Goal: Information Seeking & Learning: Learn about a topic

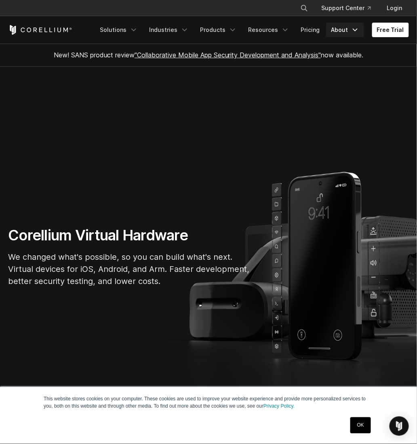
click at [346, 31] on link "About" at bounding box center [345, 30] width 38 height 15
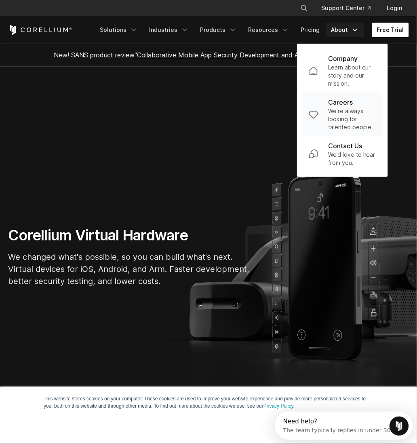
click at [346, 125] on p "We're always looking for talented people." at bounding box center [352, 119] width 48 height 24
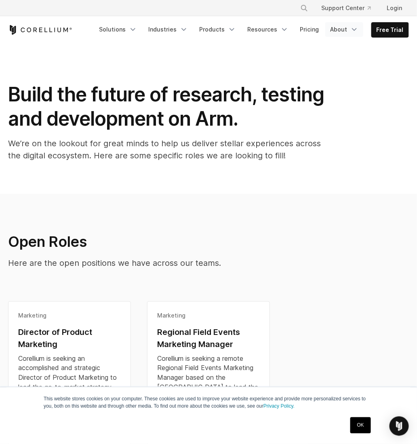
click at [344, 32] on link "About" at bounding box center [344, 29] width 38 height 15
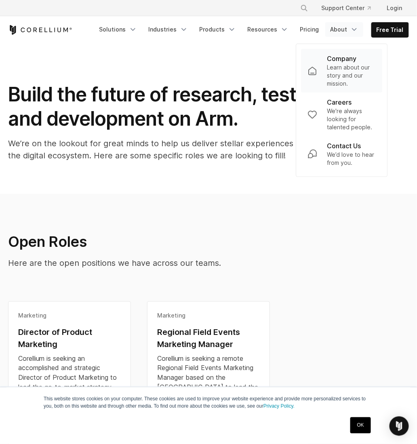
click at [346, 64] on p "Learn about our story and our mission." at bounding box center [351, 75] width 49 height 24
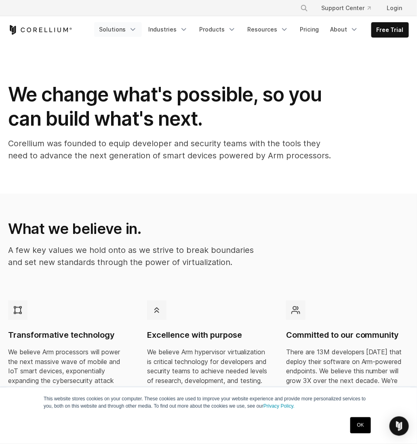
click at [137, 30] on icon "Navigation Menu" at bounding box center [133, 29] width 8 height 8
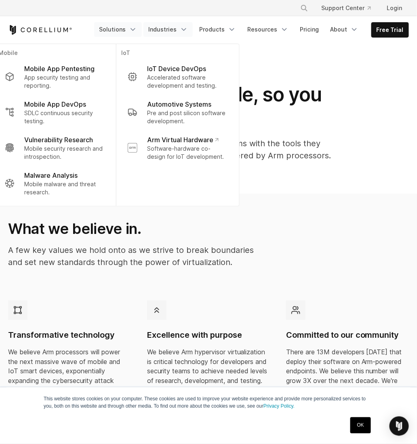
click at [187, 30] on icon "Navigation Menu" at bounding box center [184, 29] width 8 height 8
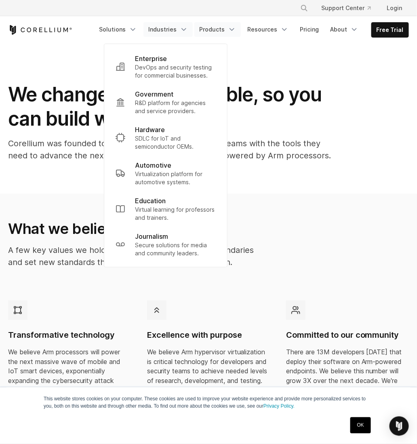
click at [236, 27] on icon "Navigation Menu" at bounding box center [232, 29] width 8 height 8
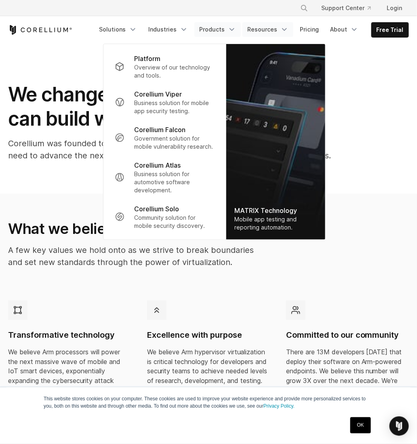
click at [287, 29] on icon "Navigation Menu" at bounding box center [285, 29] width 8 height 8
